Goal: Transaction & Acquisition: Purchase product/service

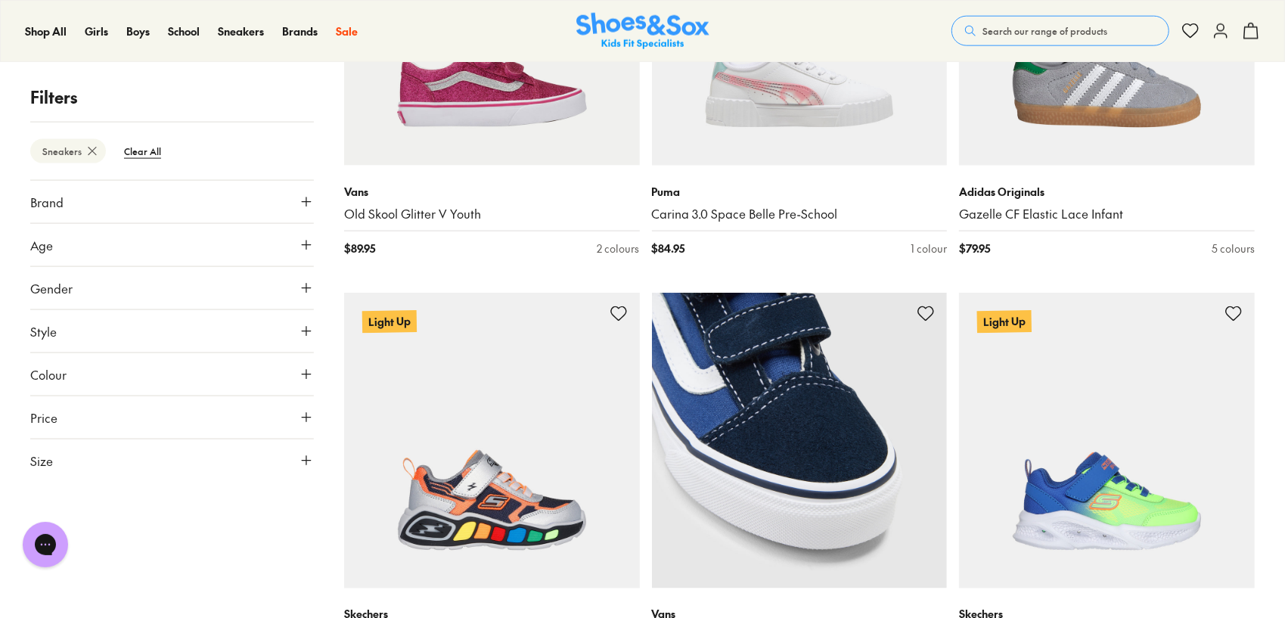
scroll to position [1210, 0]
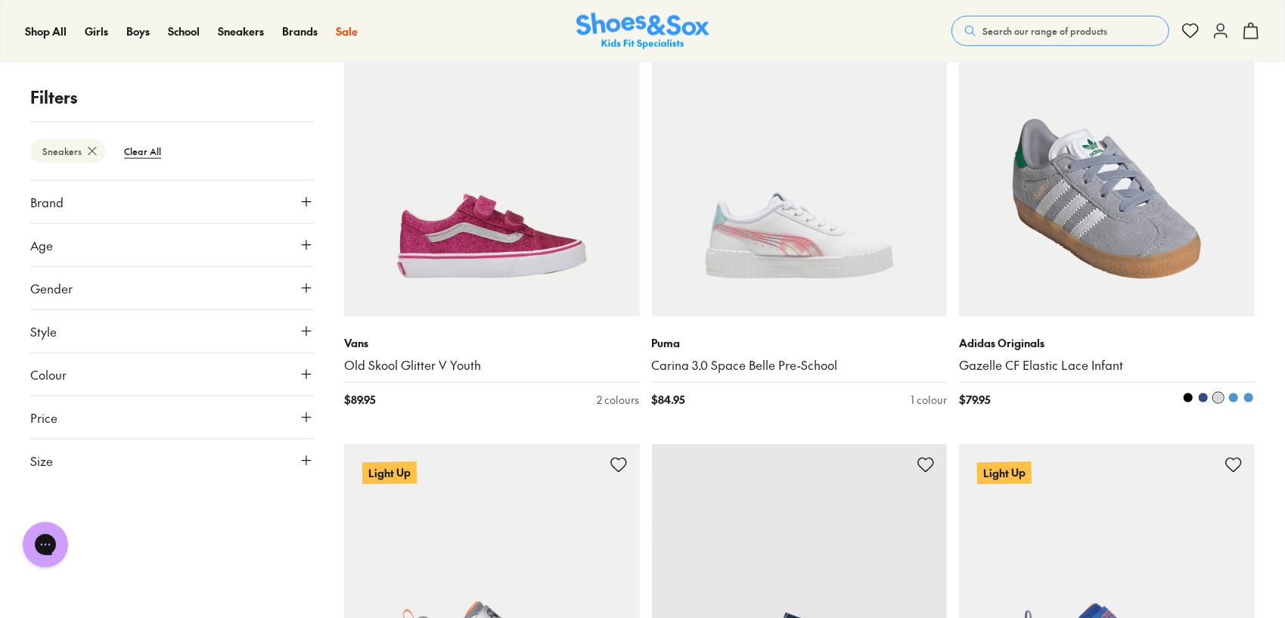
click at [1080, 229] on img at bounding box center [1107, 169] width 296 height 296
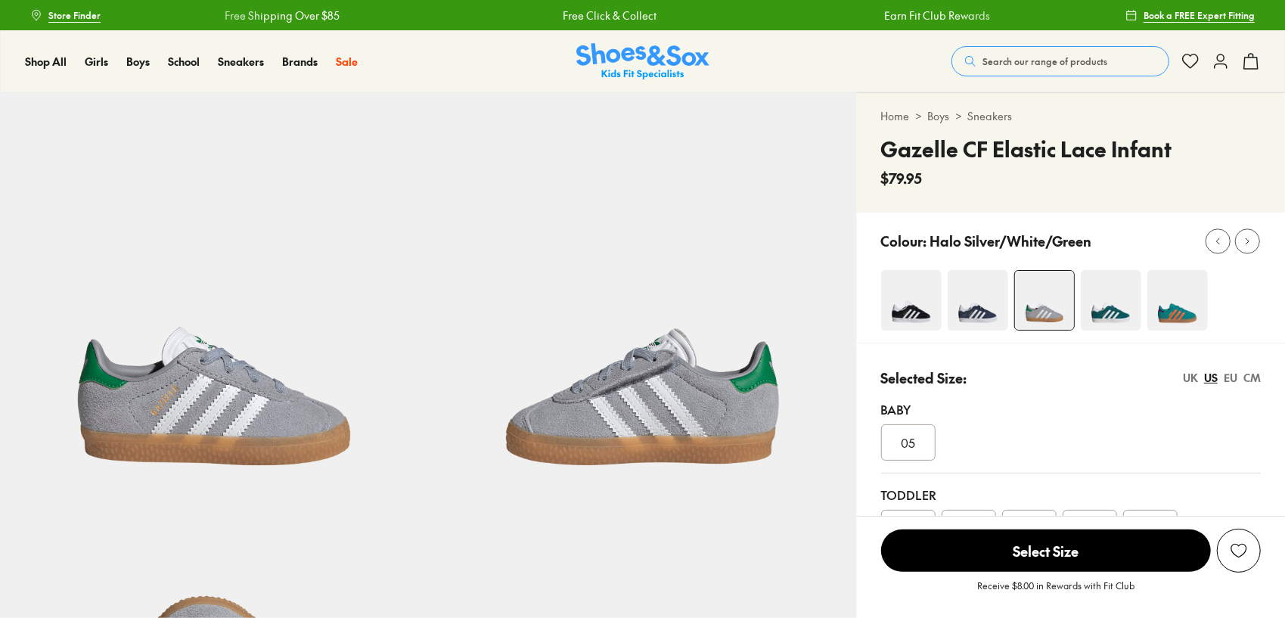
select select "*"
click at [1186, 319] on img at bounding box center [1177, 300] width 60 height 60
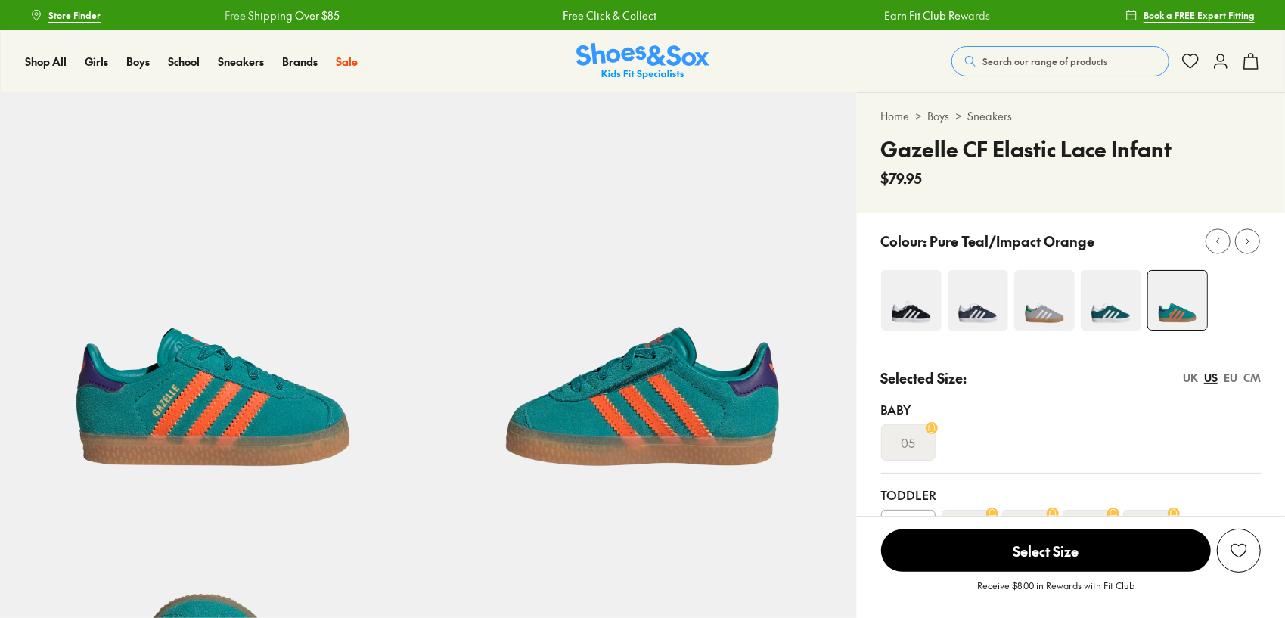
select select "*"
click at [1122, 311] on img at bounding box center [1110, 300] width 60 height 60
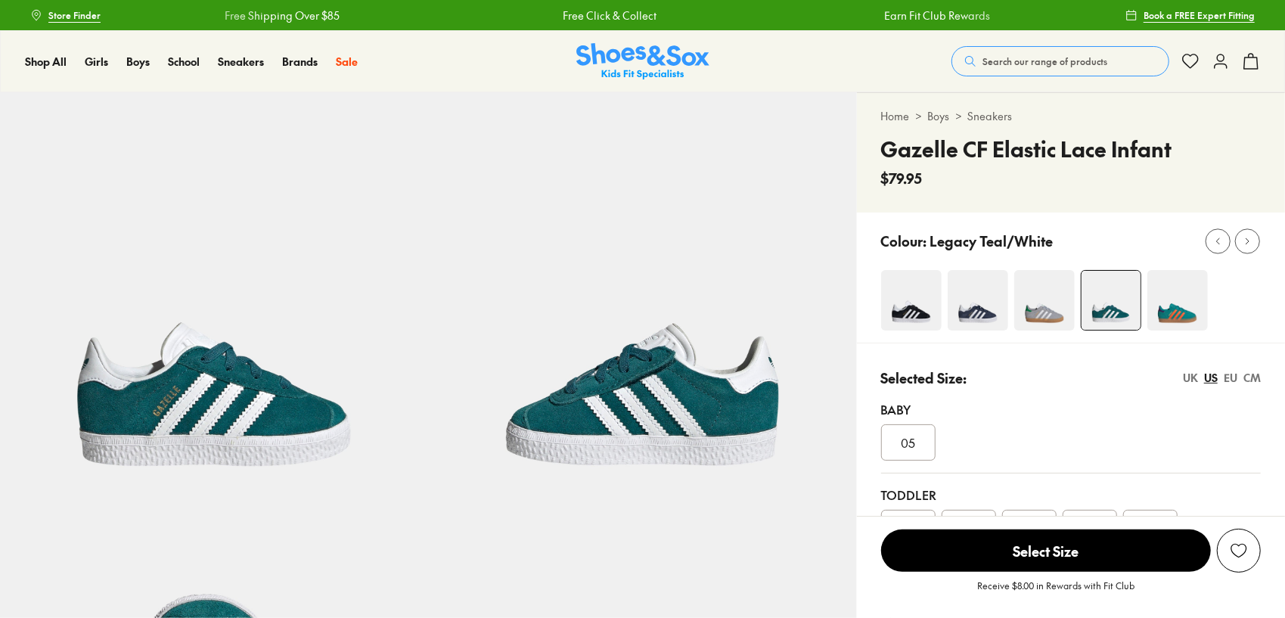
select select "*"
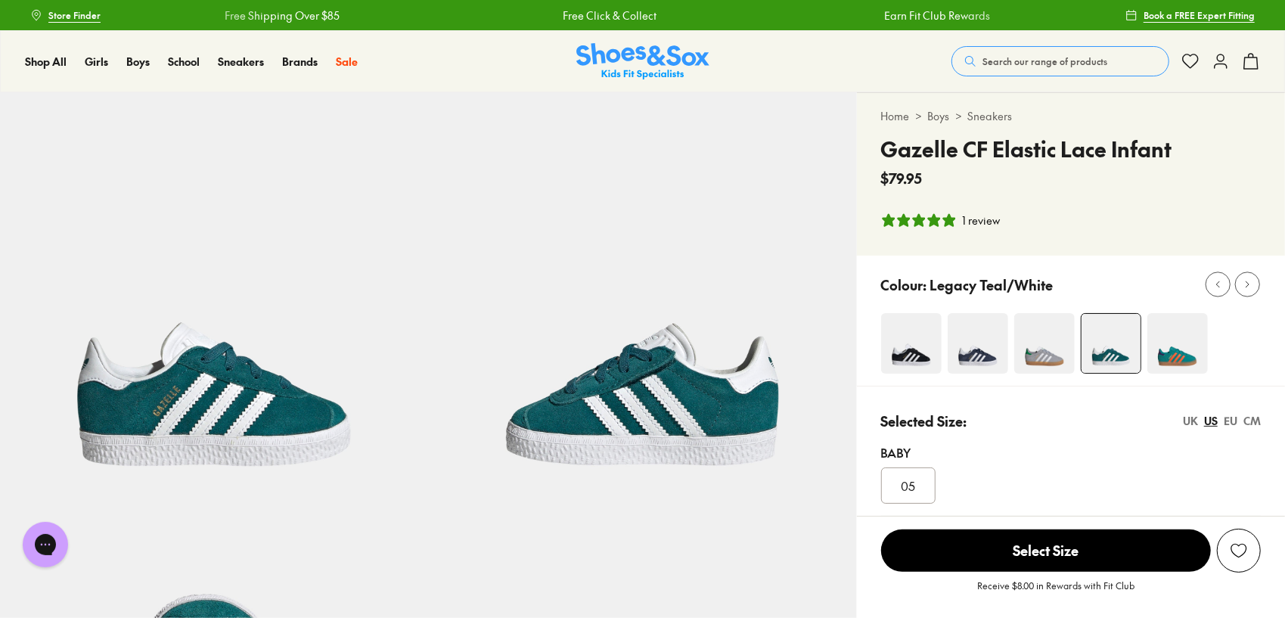
click at [1044, 338] on img at bounding box center [1044, 343] width 60 height 60
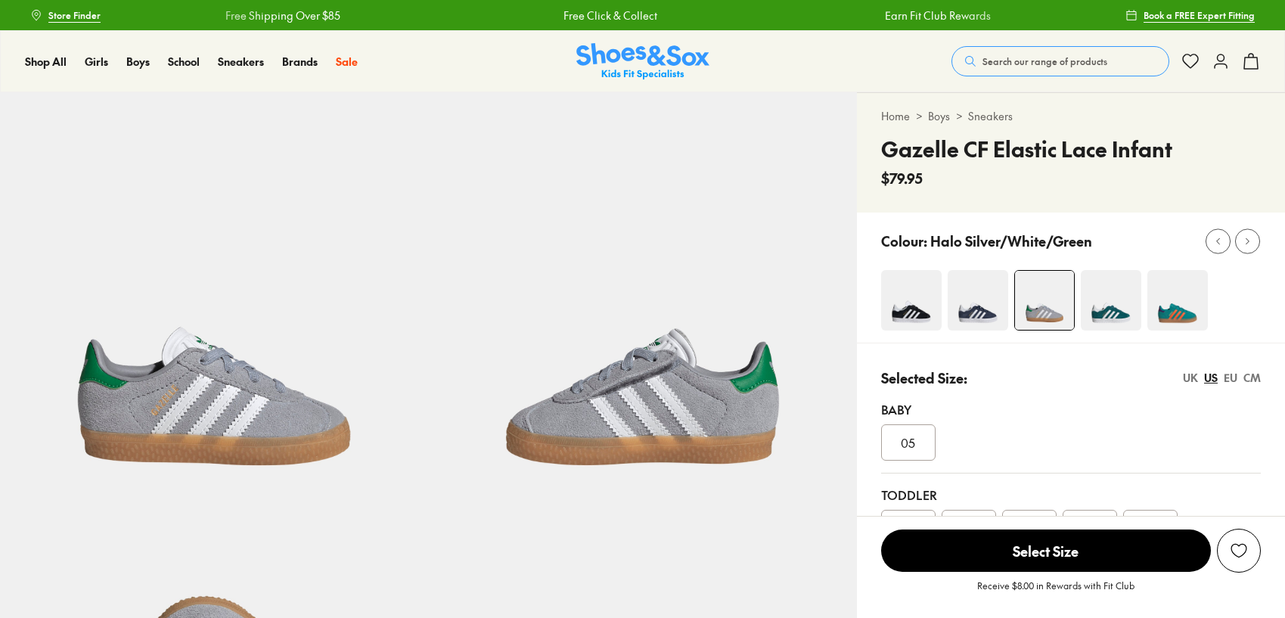
select select "*"
click at [994, 320] on img at bounding box center [977, 300] width 60 height 60
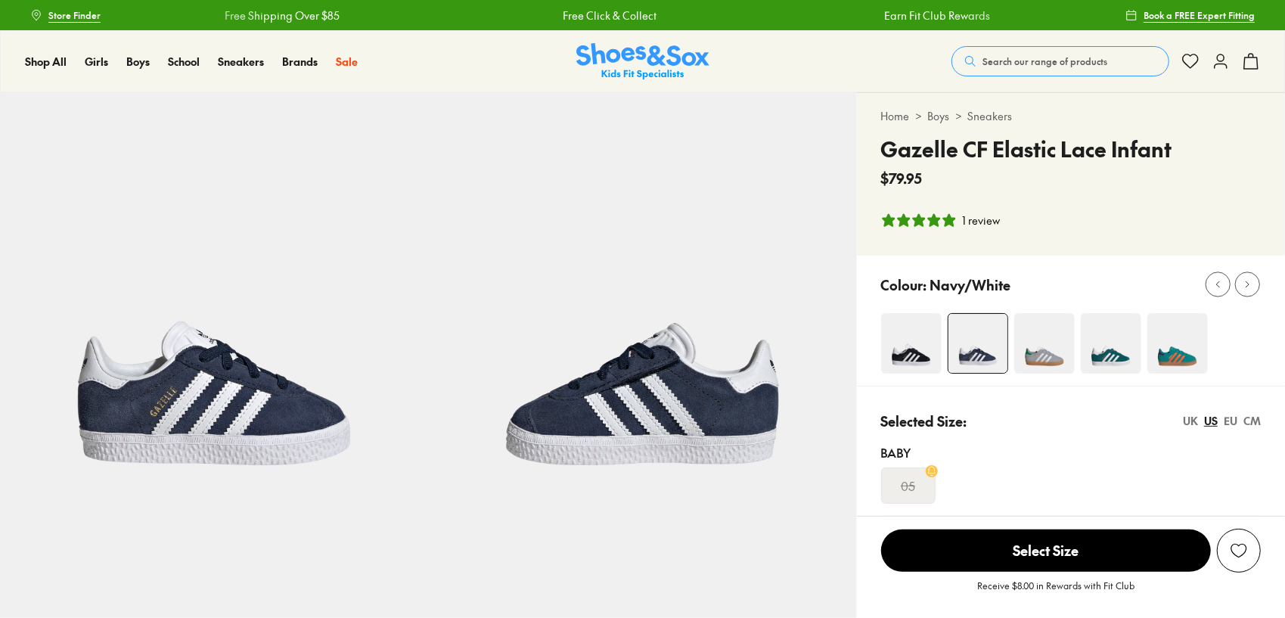
select select "*"
click at [912, 352] on img at bounding box center [911, 343] width 60 height 60
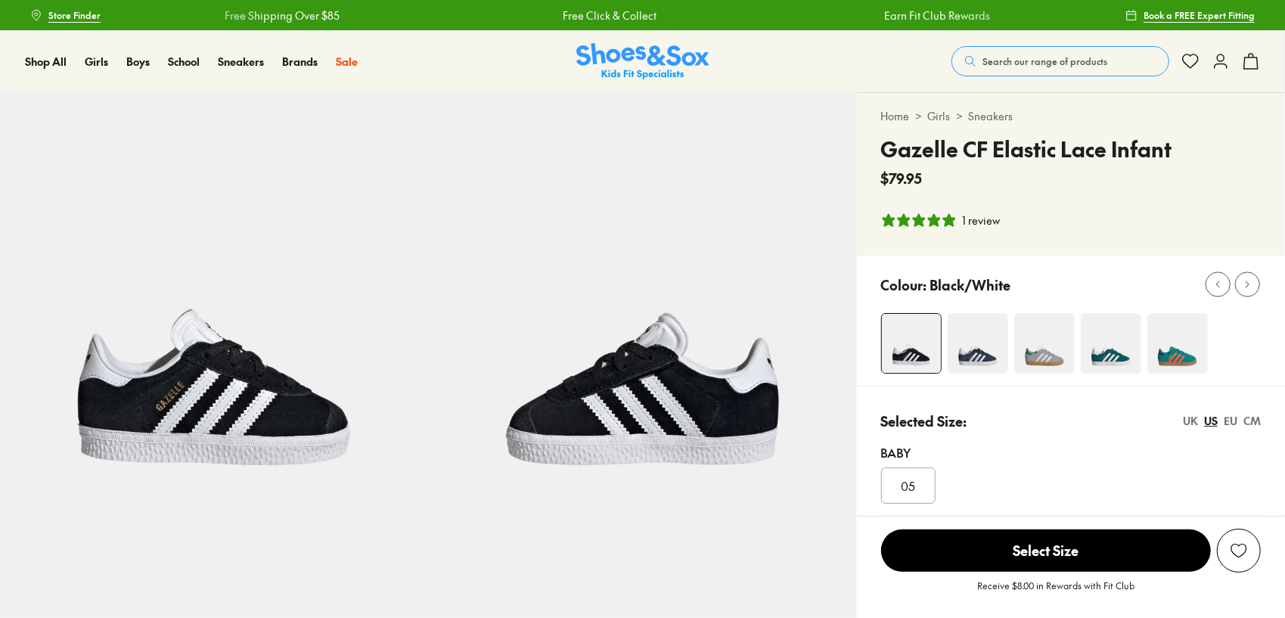
select select "*"
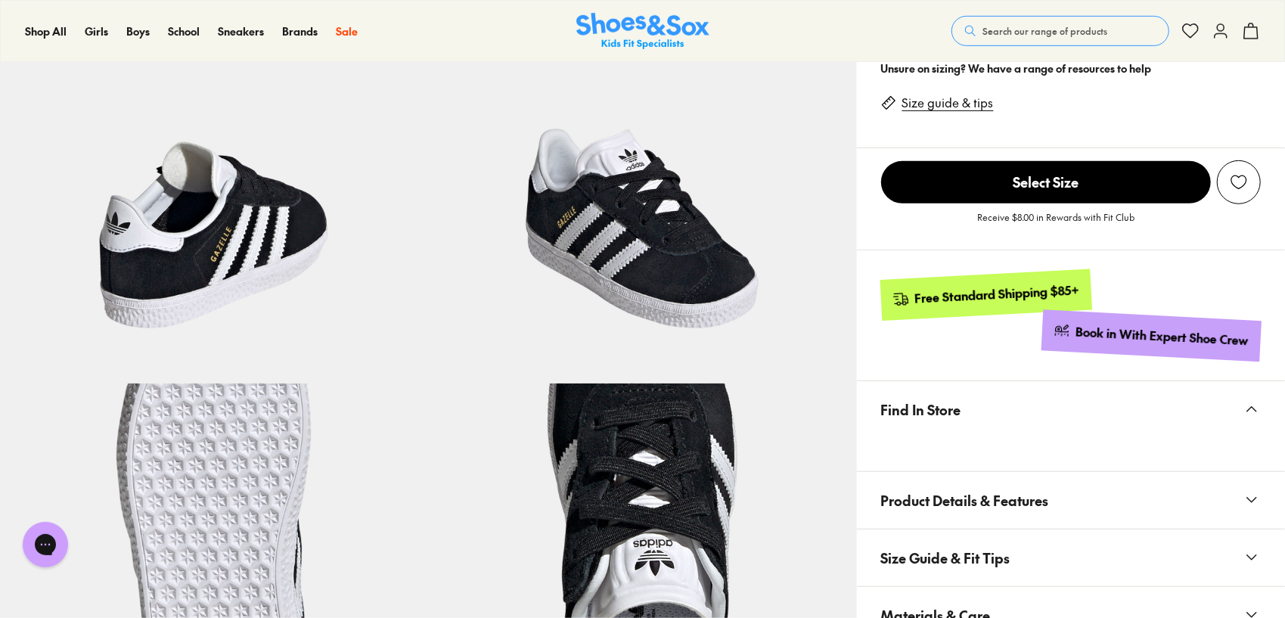
scroll to position [378, 0]
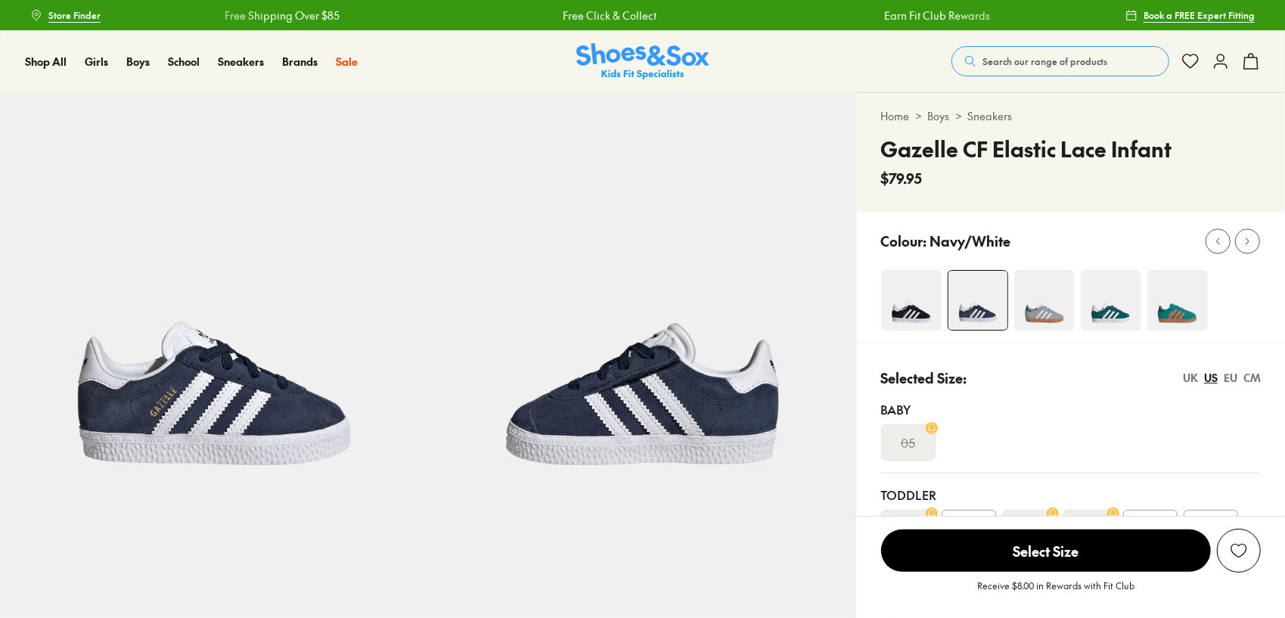
select select "*"
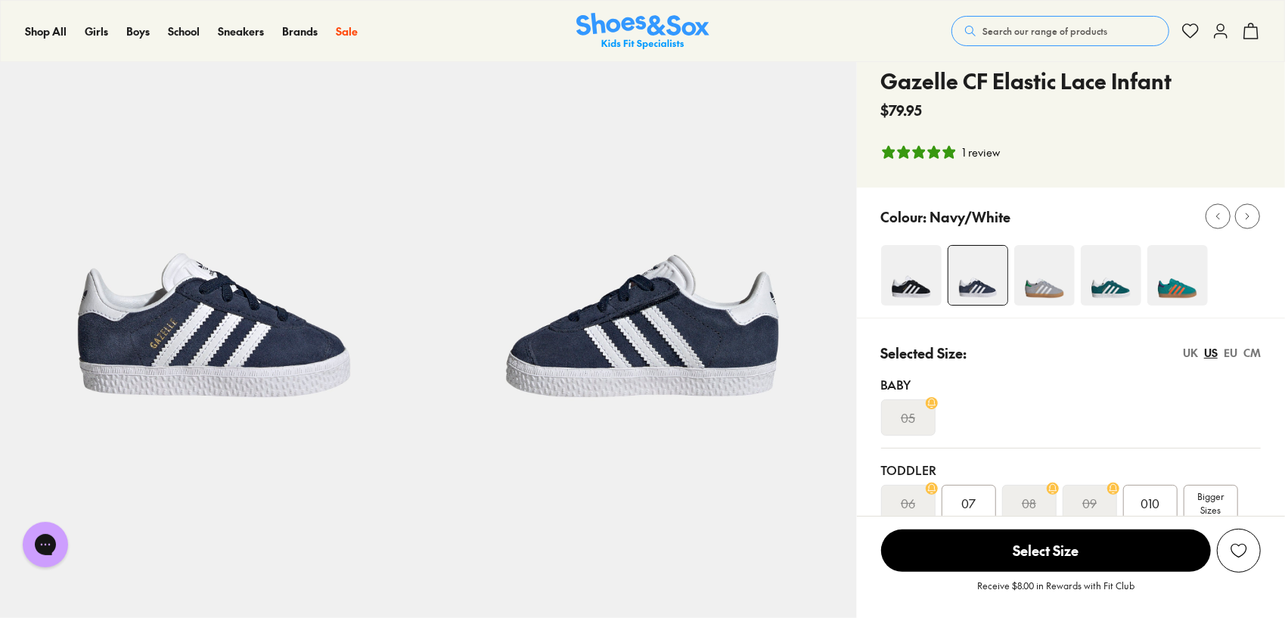
scroll to position [302, 0]
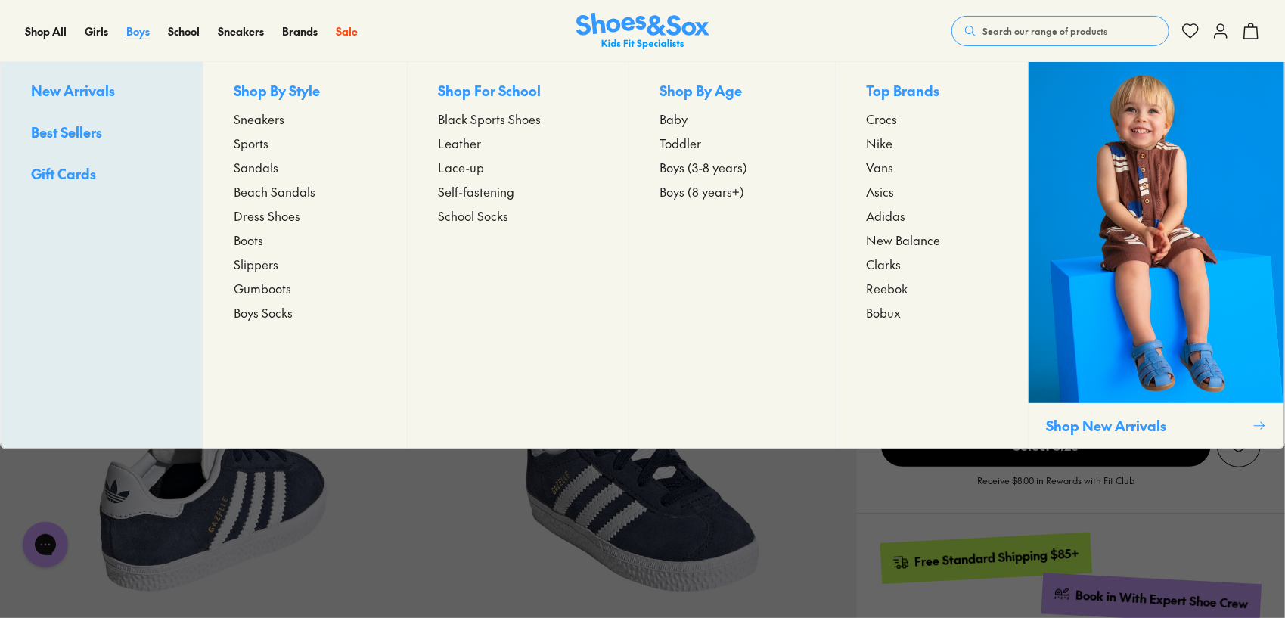
click at [144, 37] on span "Boys" at bounding box center [137, 30] width 23 height 15
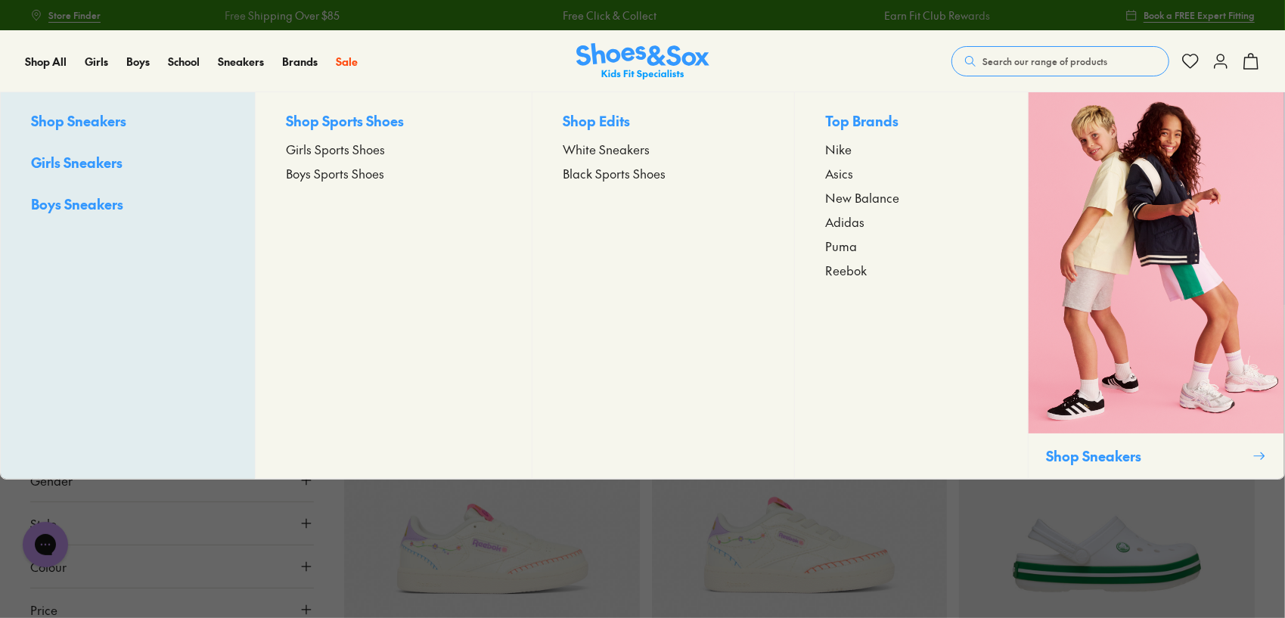
click at [841, 146] on span "Nike" at bounding box center [838, 149] width 26 height 18
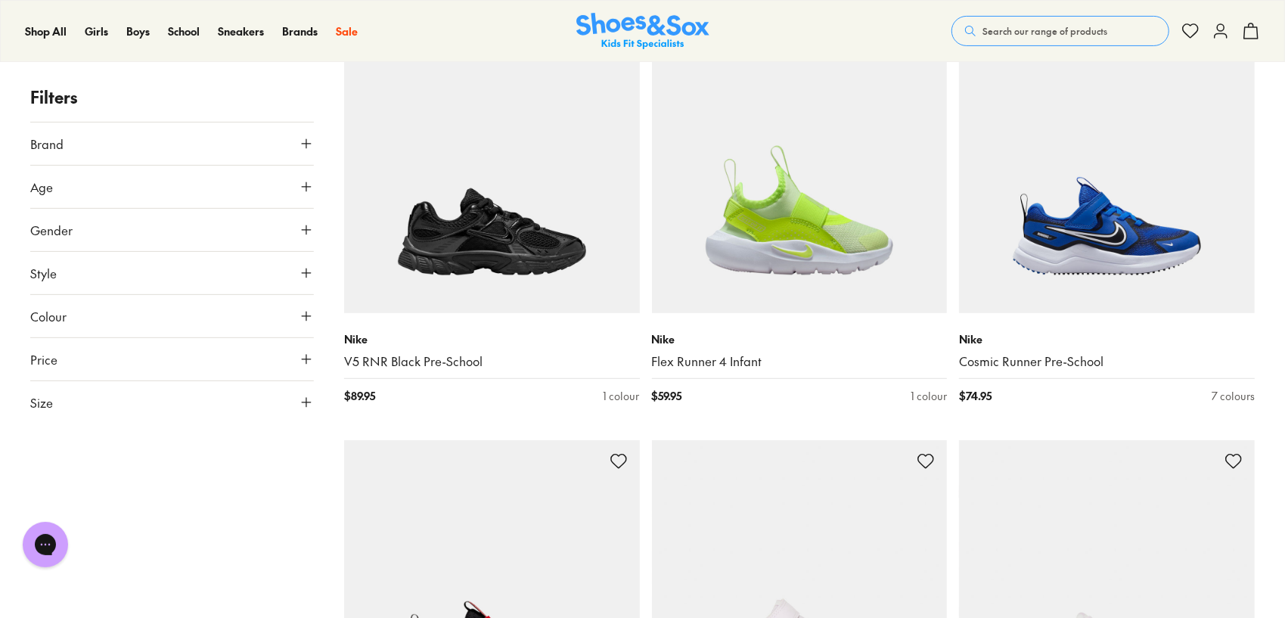
scroll to position [302, 0]
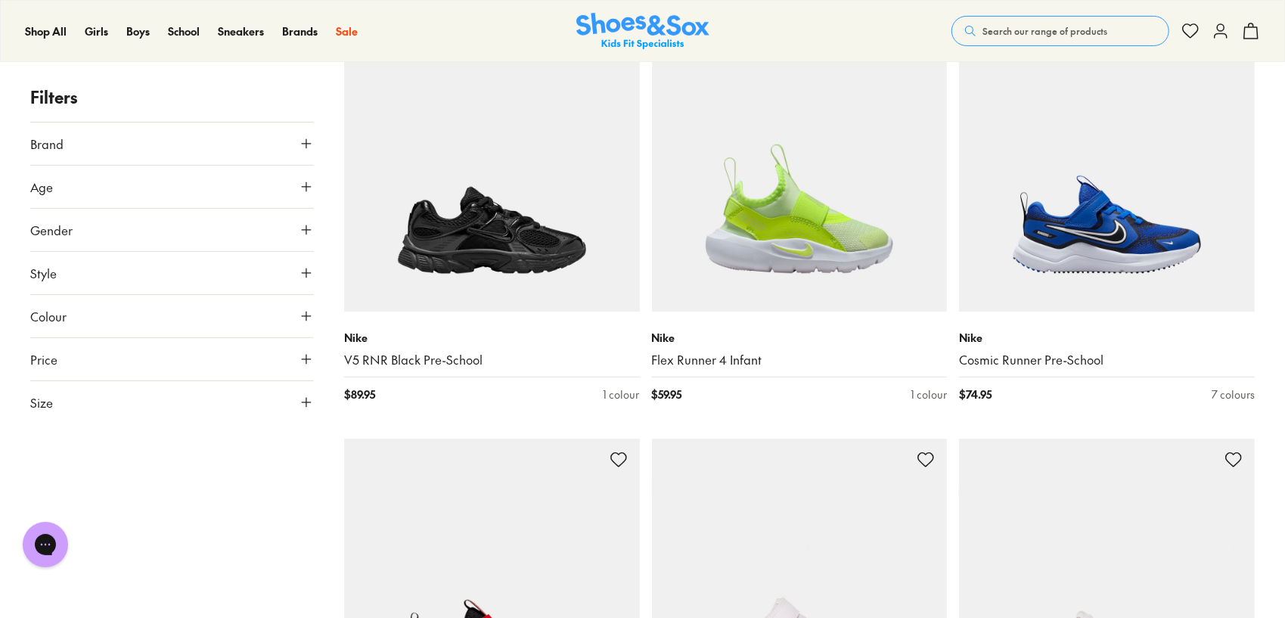
click at [64, 181] on button "Age" at bounding box center [172, 187] width 284 height 42
click at [53, 225] on label "Infant/Toddler" at bounding box center [83, 223] width 71 height 16
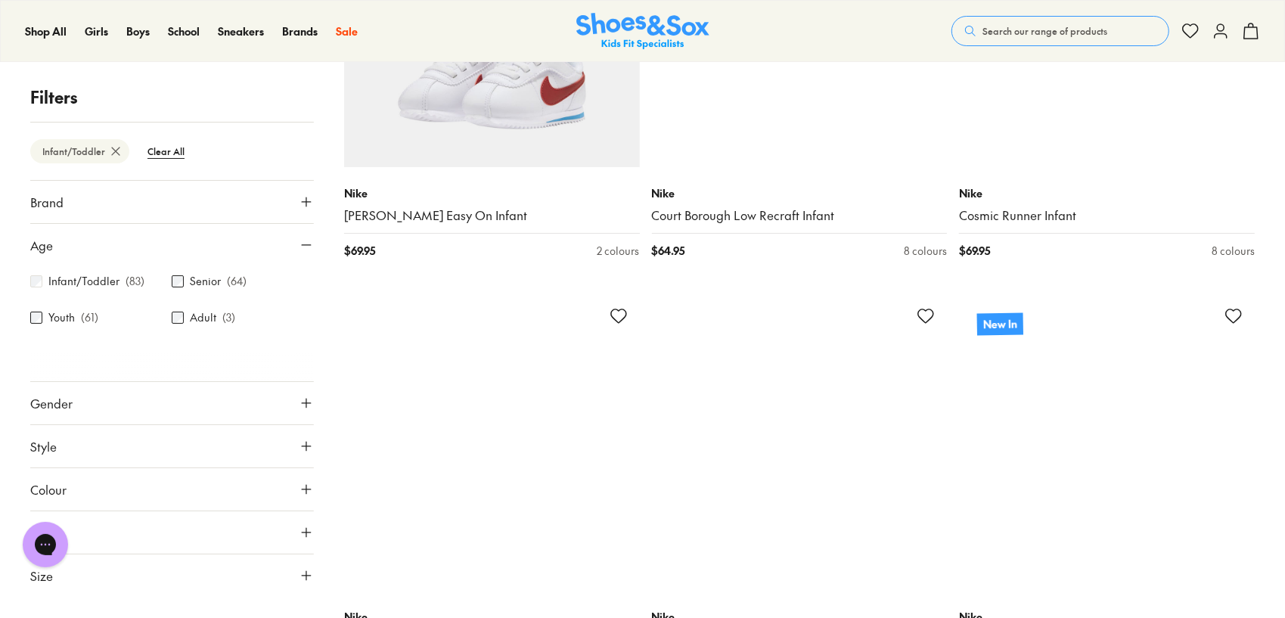
scroll to position [3928, 0]
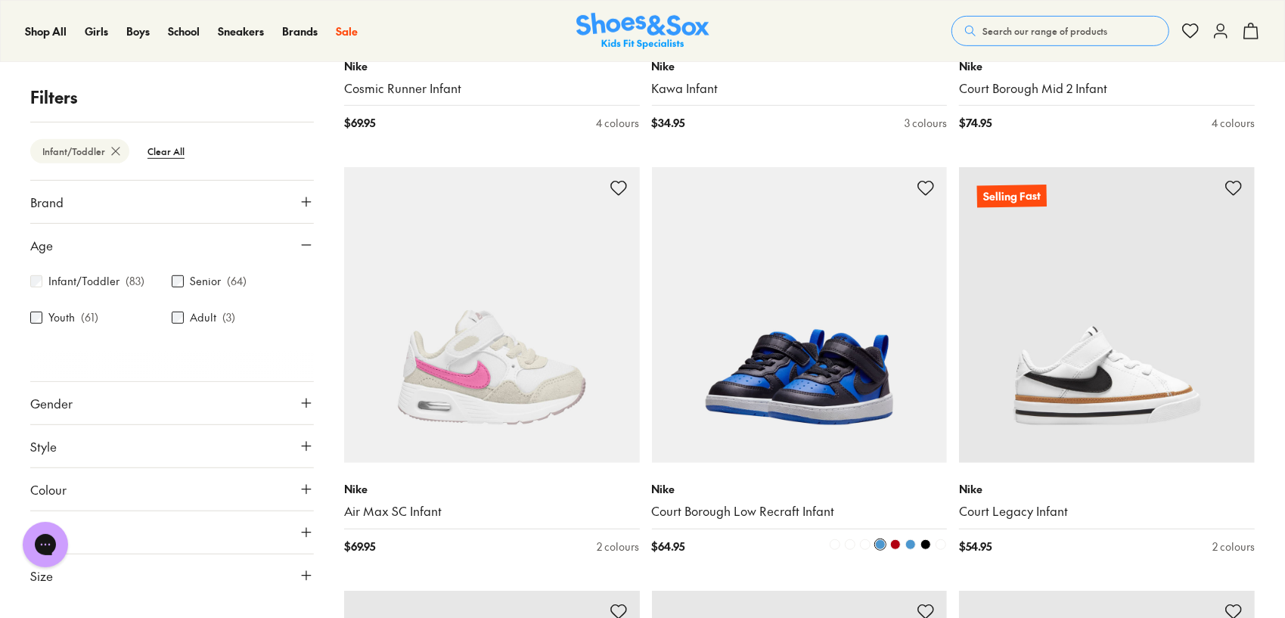
scroll to position [4533, 0]
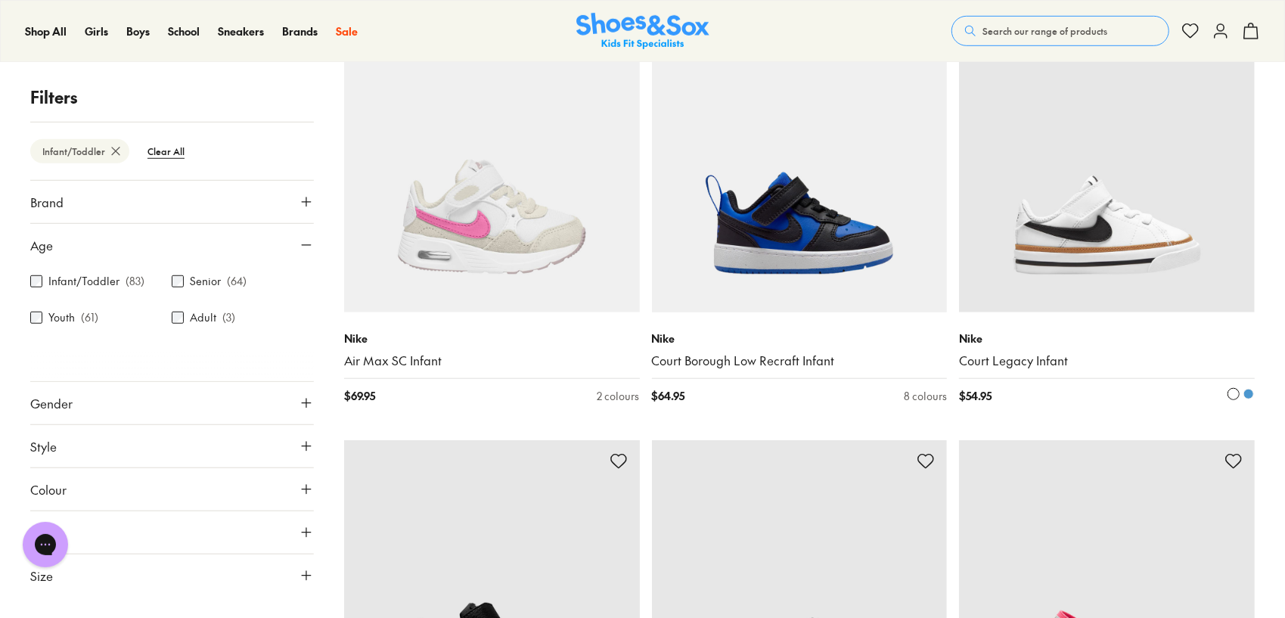
click at [1076, 218] on img at bounding box center [1107, 165] width 296 height 296
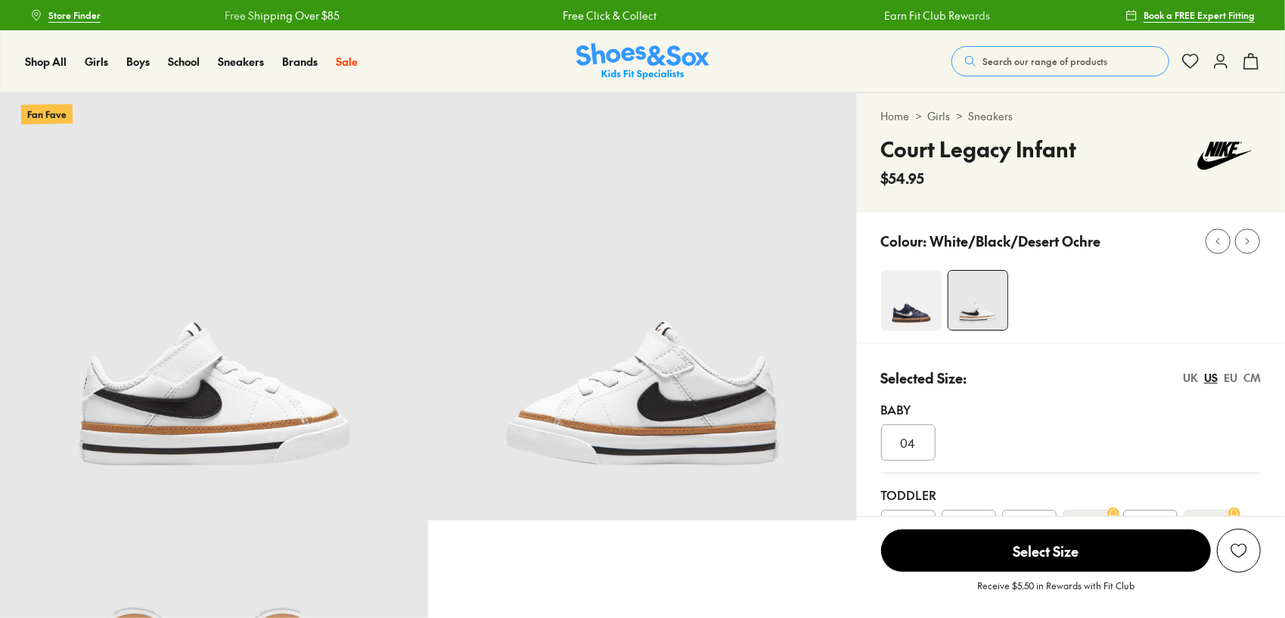
select select "*"
